Goal: Task Accomplishment & Management: Use online tool/utility

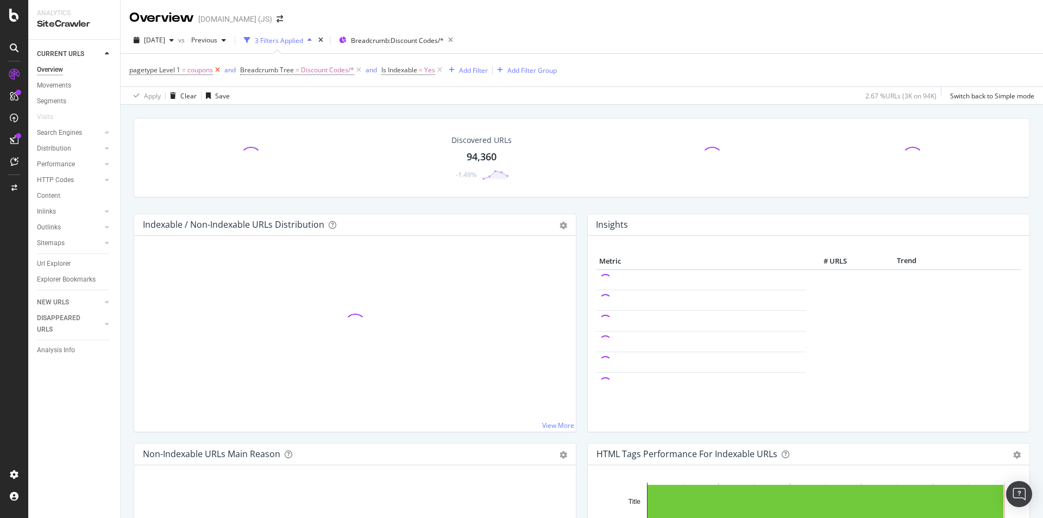
click at [219, 71] on icon at bounding box center [217, 70] width 9 height 11
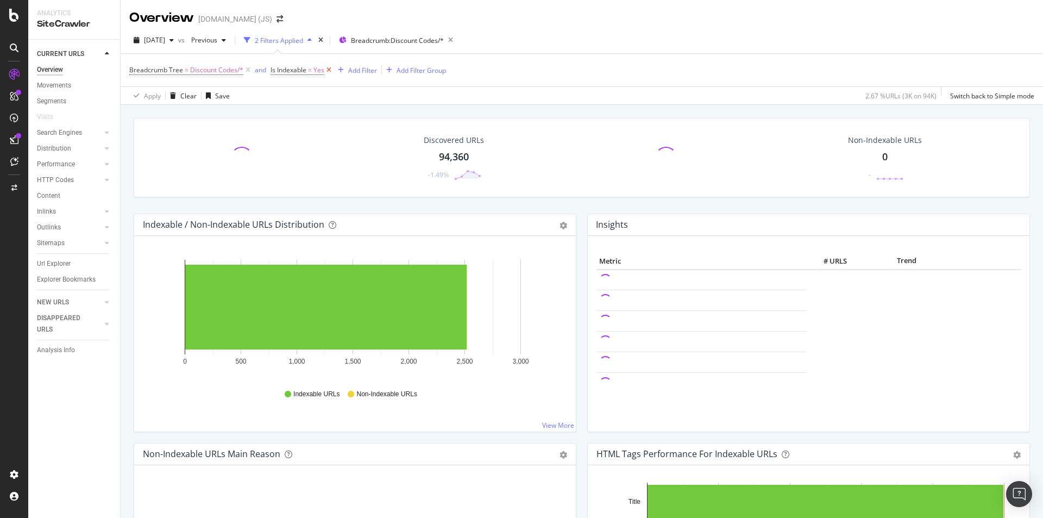
click at [327, 69] on icon at bounding box center [328, 70] width 9 height 11
